Goal: Task Accomplishment & Management: Use online tool/utility

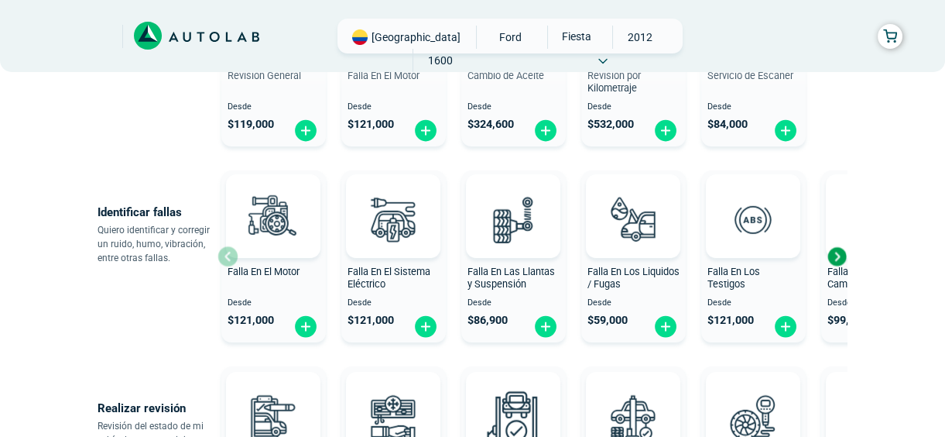
scroll to position [422, 0]
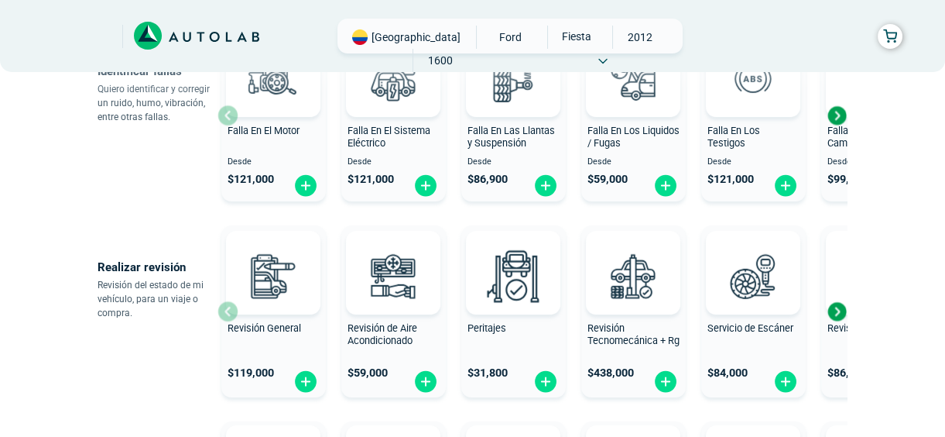
click at [835, 311] on div "Next slide" at bounding box center [836, 311] width 23 height 23
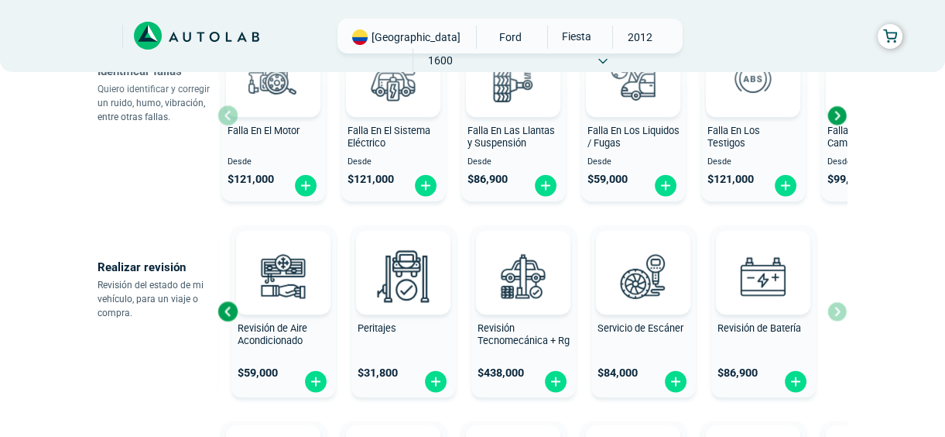
click at [837, 307] on div "Revisión General $ 119,000 Revisión de Aire Acondicionado $ 59,000 Peritajes $ …" at bounding box center [531, 311] width 629 height 184
click at [225, 311] on div "Previous slide" at bounding box center [227, 311] width 23 height 23
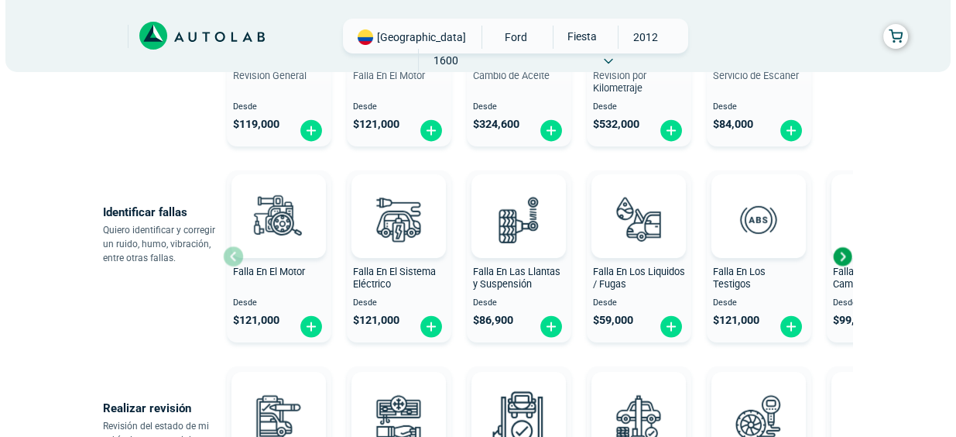
scroll to position [351, 0]
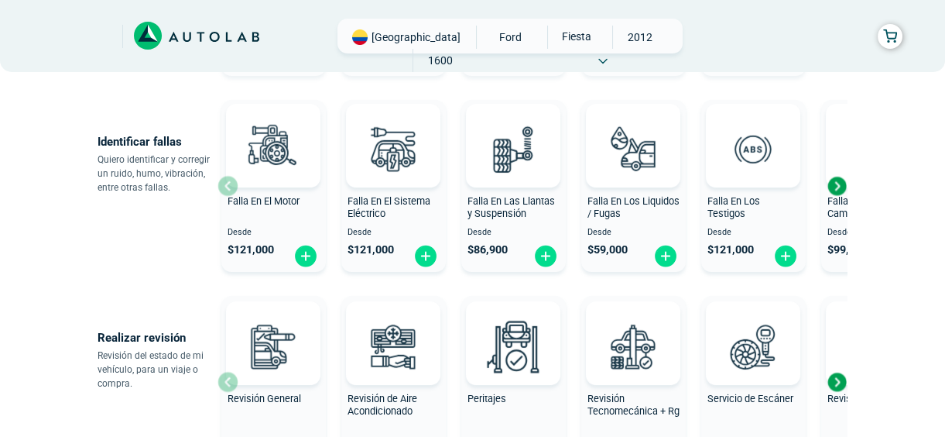
click at [841, 185] on div "Next slide" at bounding box center [836, 185] width 23 height 23
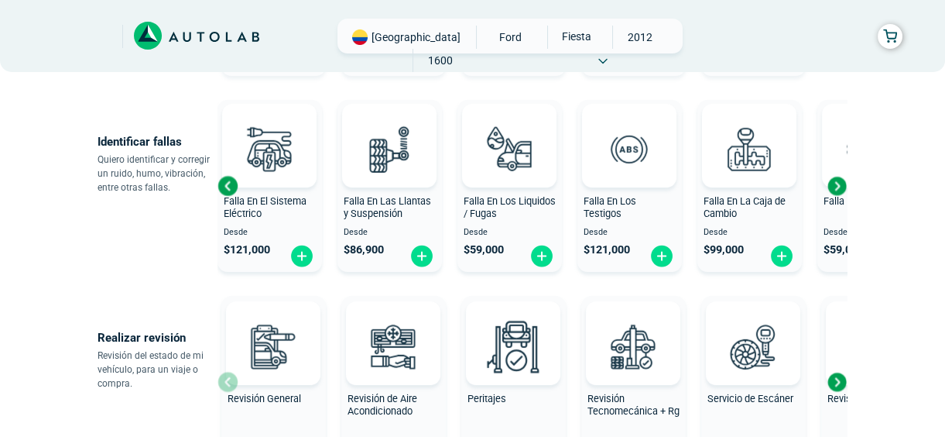
click at [841, 185] on div "Next slide" at bounding box center [836, 185] width 23 height 23
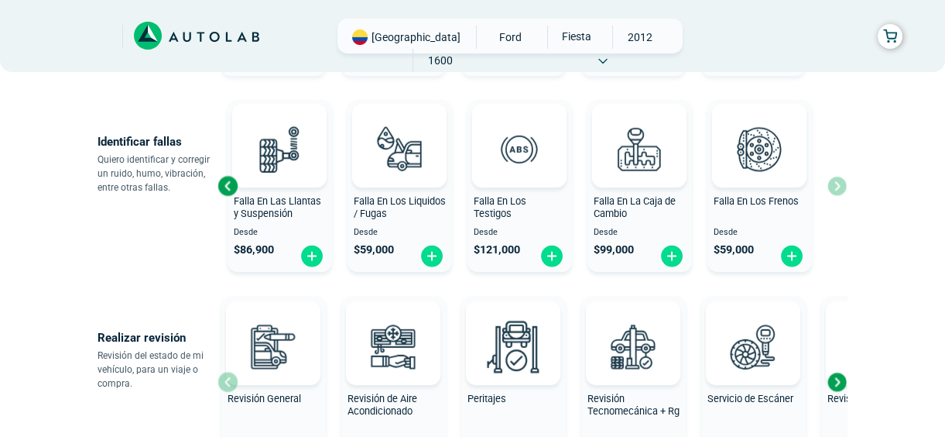
click at [838, 184] on div "Falla En El Motor Desde $ 121,000 Falla En El Sistema Eléctrico Desde $ 121,000…" at bounding box center [531, 186] width 629 height 184
click at [255, 203] on span "Falla En Las Llantas y Suspensión" at bounding box center [277, 207] width 87 height 25
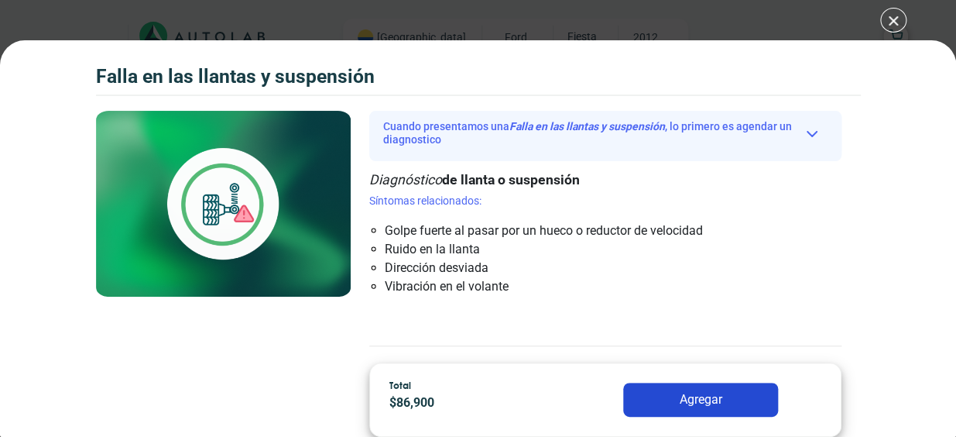
click at [625, 58] on div "Falla en las llantas y suspensión Falla en las llantas y suspensión Cuando pres…" at bounding box center [478, 238] width 956 height 396
